Goal: Task Accomplishment & Management: Manage account settings

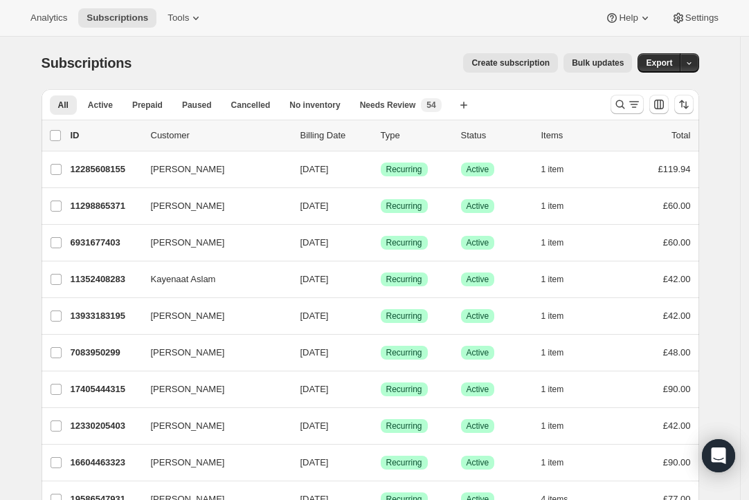
drag, startPoint x: 625, startPoint y: 107, endPoint x: 583, endPoint y: 9, distance: 106.3
click at [624, 105] on icon "Search and filter results" at bounding box center [620, 105] width 14 height 14
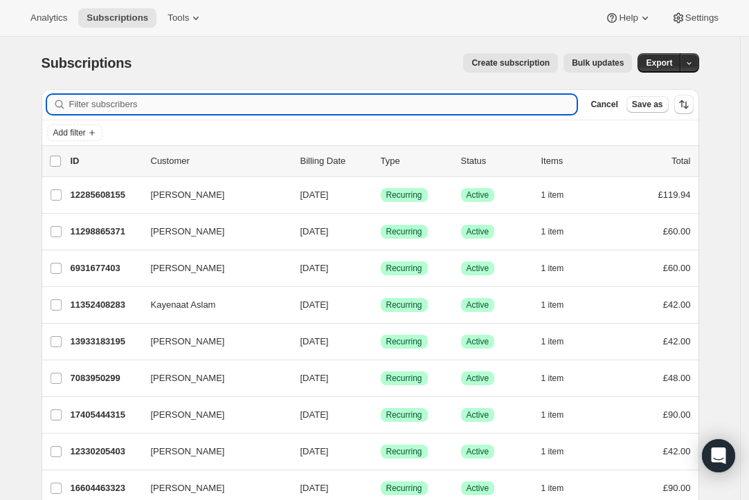
click at [220, 105] on input "Filter subscribers" at bounding box center [323, 104] width 508 height 19
paste input "[EMAIL_ADDRESS][DOMAIN_NAME]"
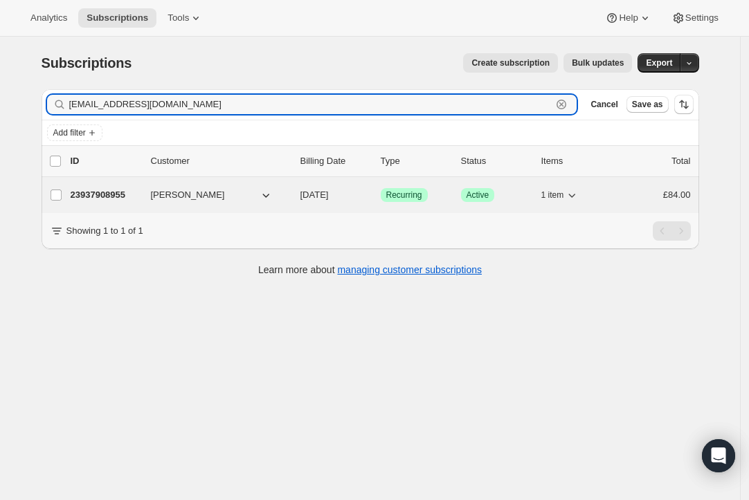
type input "[EMAIL_ADDRESS][DOMAIN_NAME]"
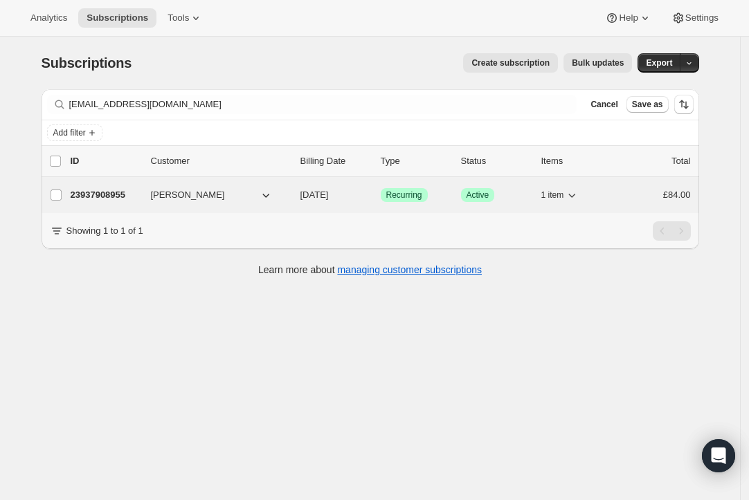
click at [435, 193] on div "Success Recurring" at bounding box center [415, 195] width 69 height 14
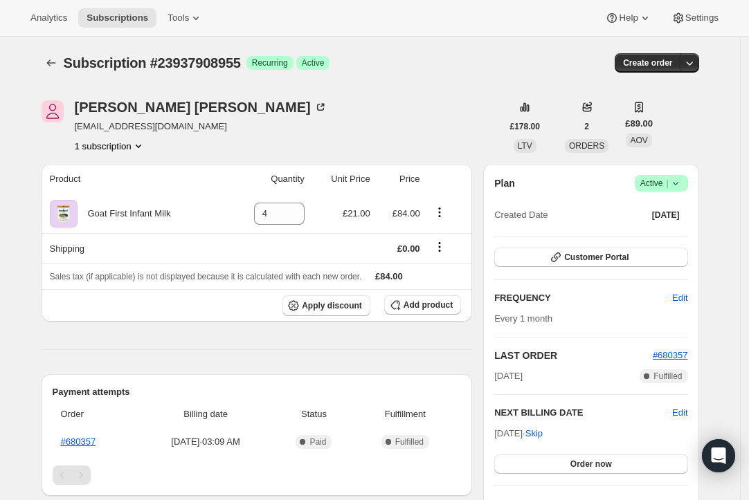
click at [136, 143] on button "1 subscription" at bounding box center [110, 146] width 71 height 14
